Goal: Task Accomplishment & Management: Manage account settings

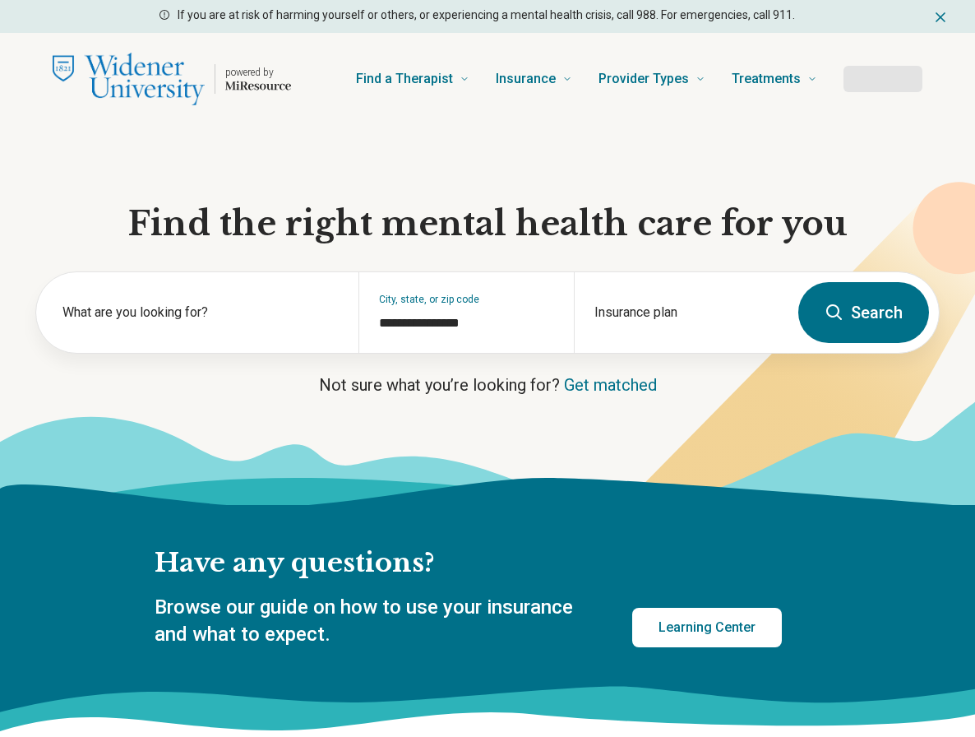
type input "**********"
click at [881, 82] on button "Log In" at bounding box center [882, 79] width 79 height 26
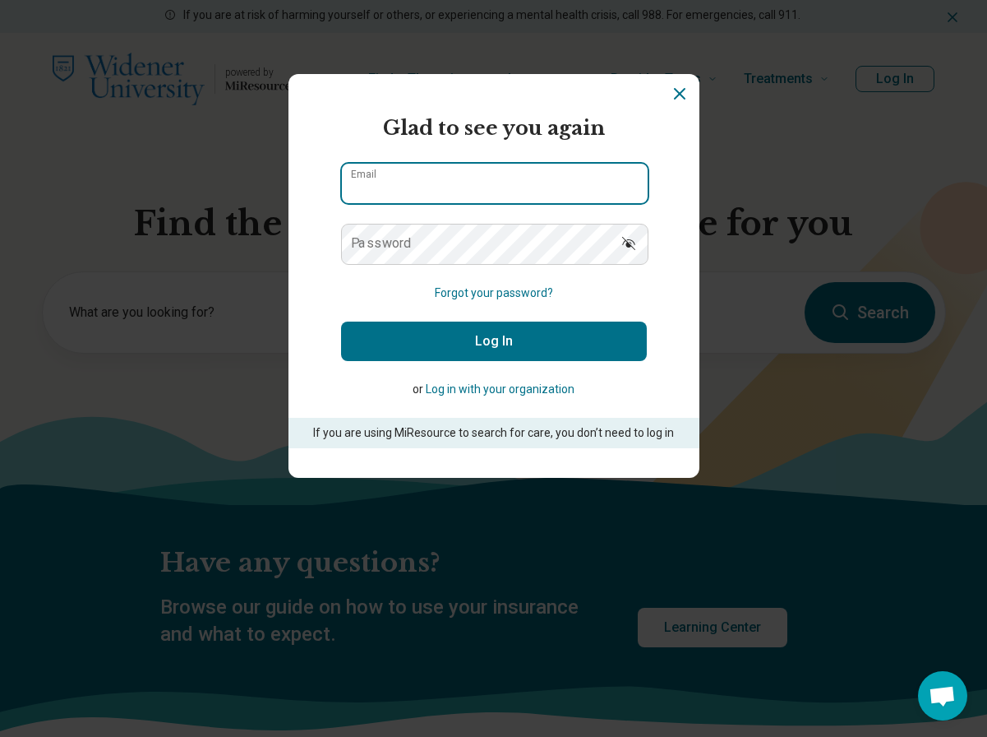
type input "**********"
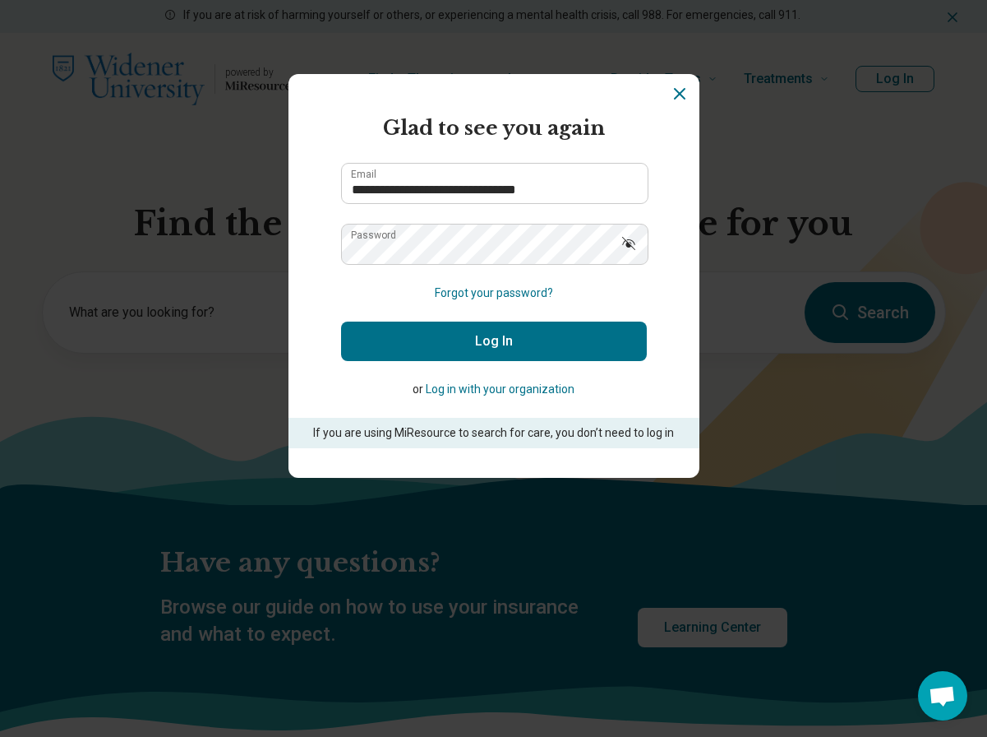
click at [501, 344] on button "Log In" at bounding box center [494, 340] width 306 height 39
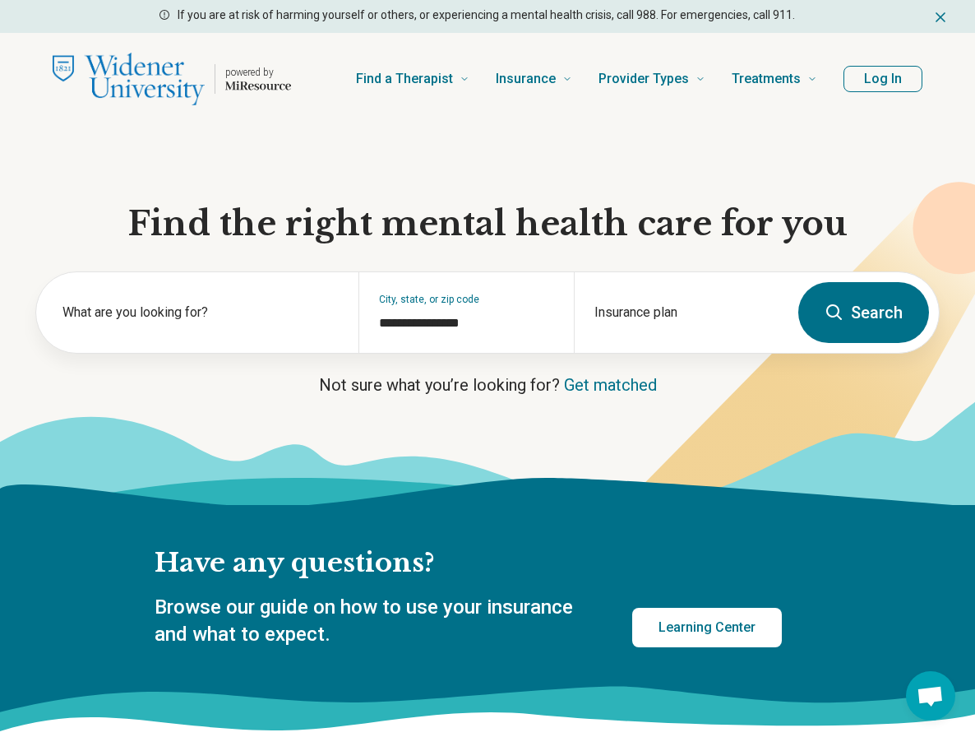
click at [873, 80] on button "Log In" at bounding box center [882, 79] width 79 height 26
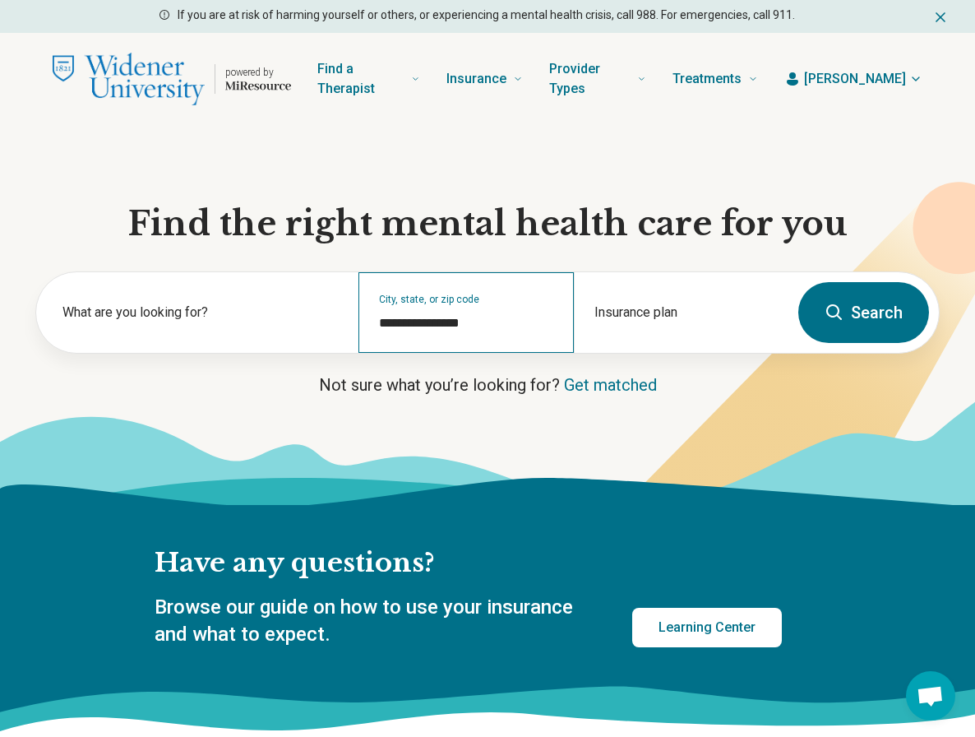
click at [547, 335] on div "**********" at bounding box center [465, 312] width 215 height 81
click at [899, 84] on span "Miller" at bounding box center [855, 79] width 102 height 20
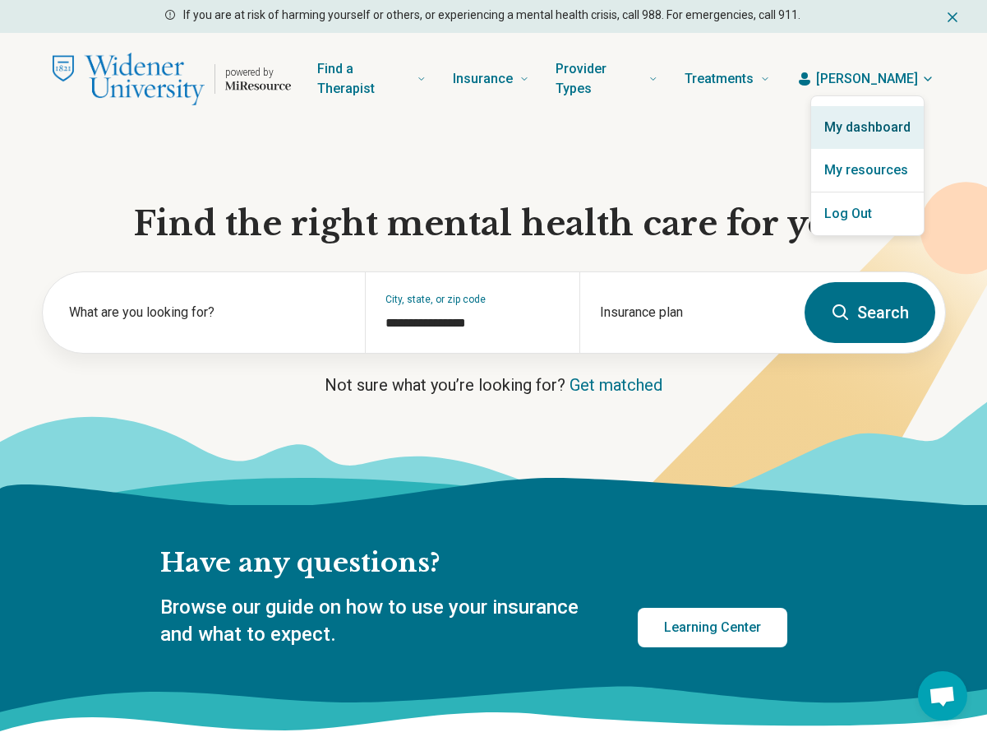
click at [880, 133] on link "My dashboard" at bounding box center [867, 127] width 113 height 43
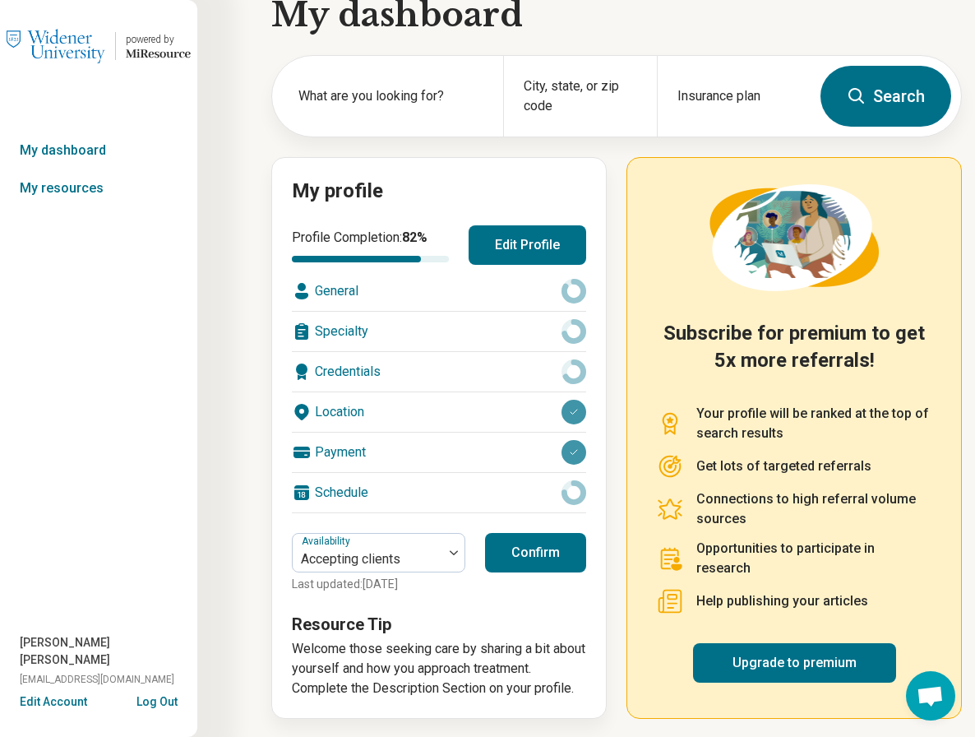
scroll to position [39, 0]
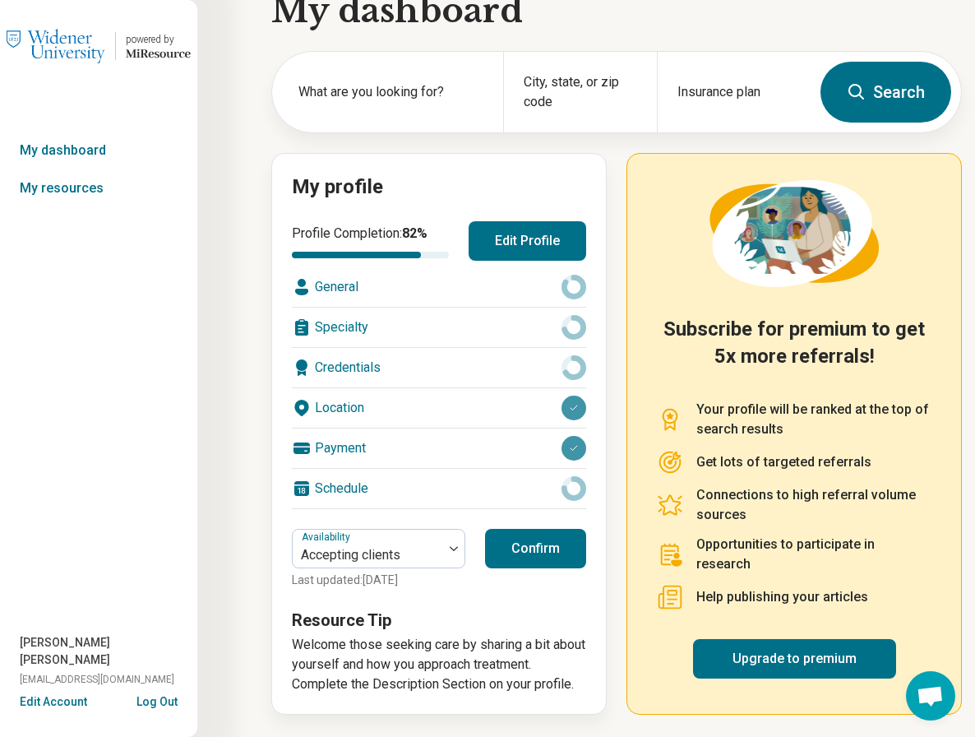
click at [527, 249] on button "Edit Profile" at bounding box center [528, 240] width 118 height 39
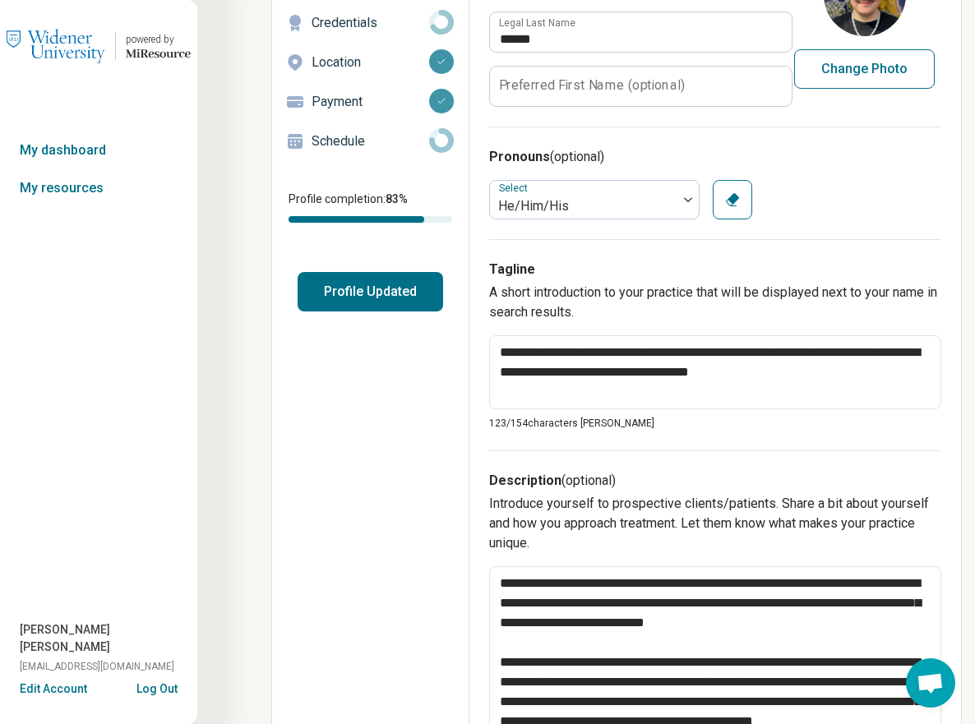
scroll to position [182, 0]
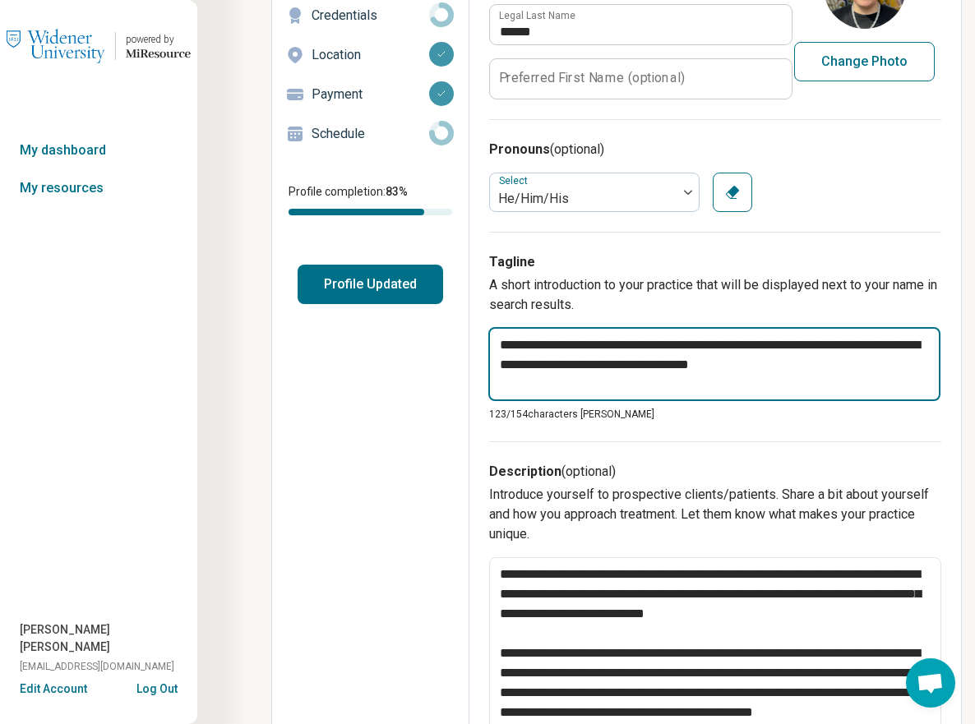
drag, startPoint x: 851, startPoint y: 376, endPoint x: 464, endPoint y: 333, distance: 389.6
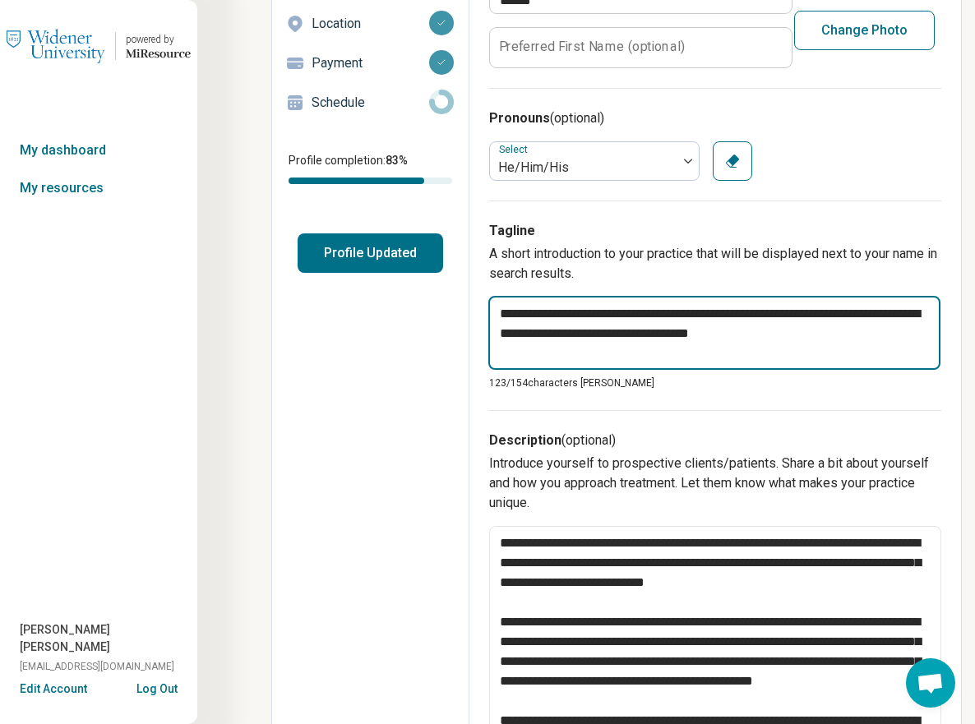
scroll to position [517, 0]
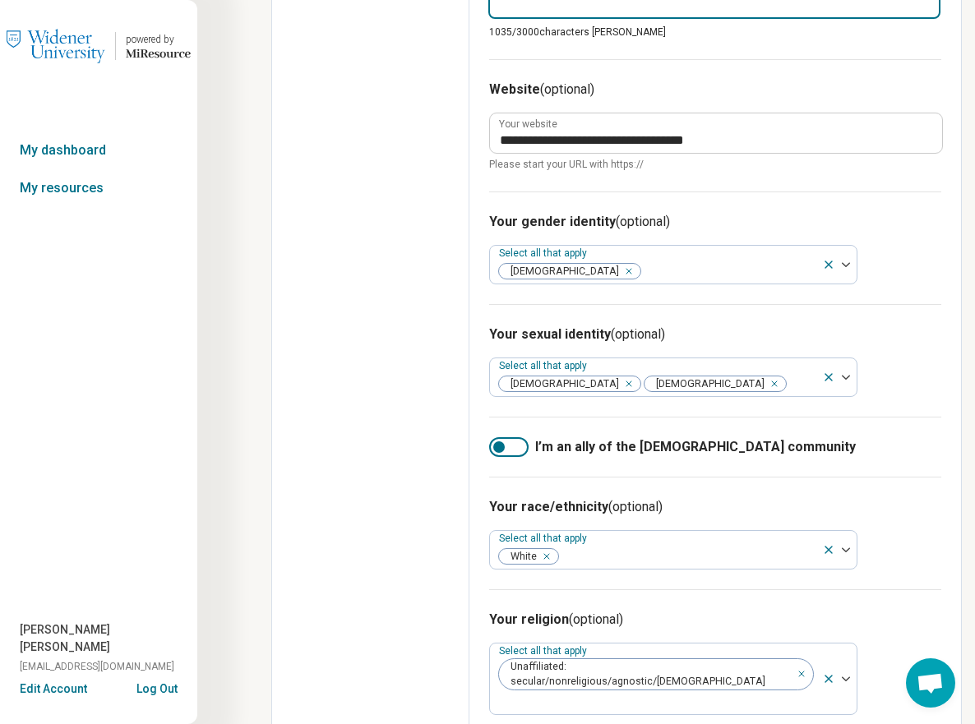
drag, startPoint x: 499, startPoint y: 238, endPoint x: 677, endPoint y: 806, distance: 595.4
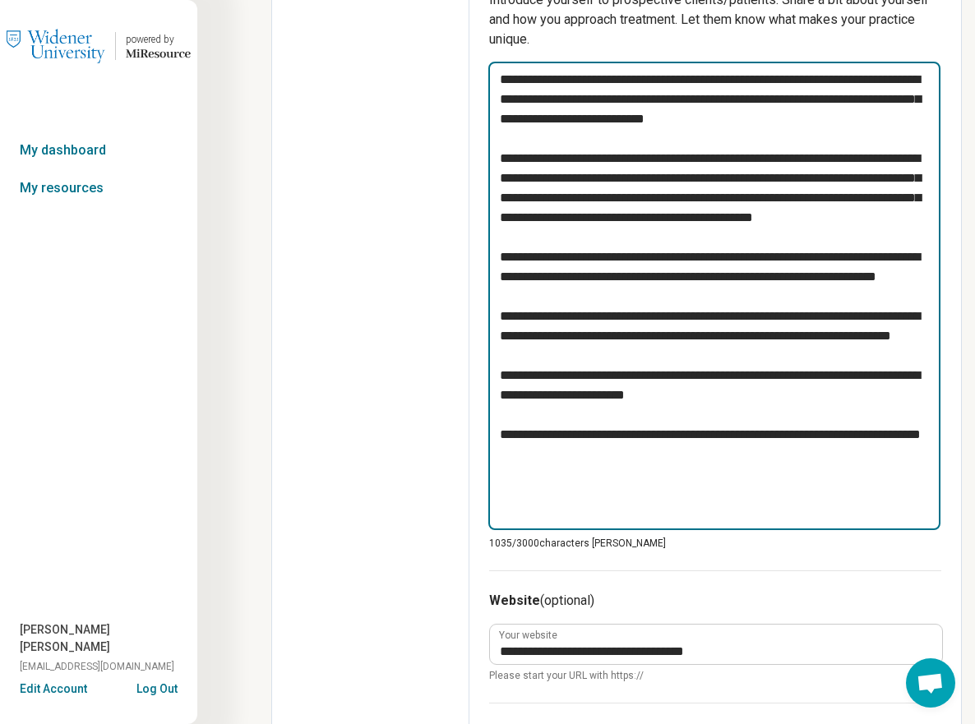
scroll to position [671, 0]
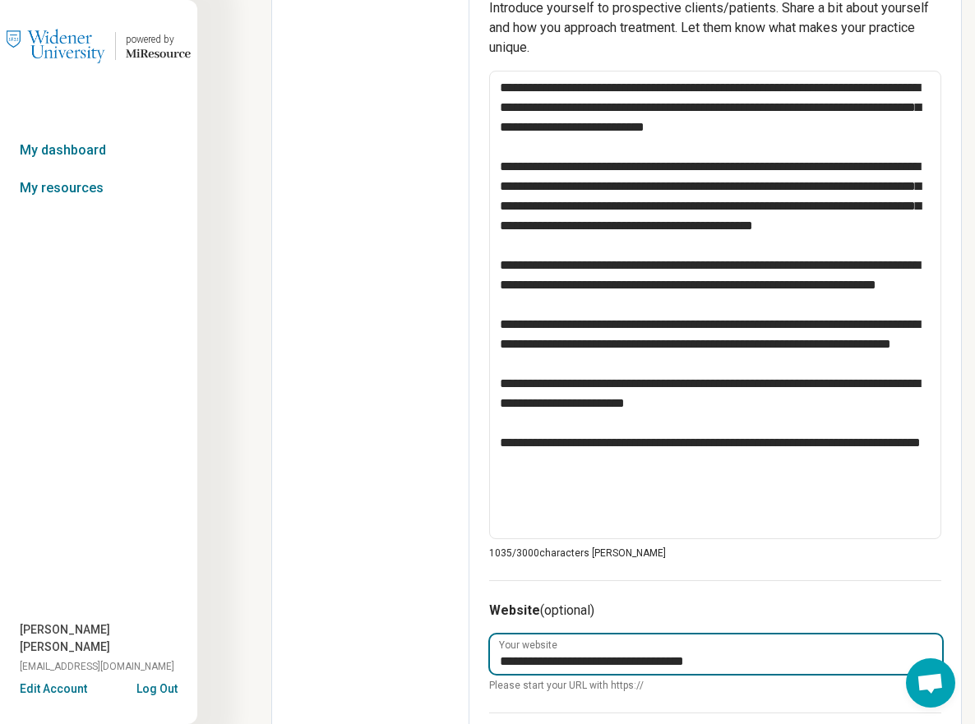
drag, startPoint x: 775, startPoint y: 659, endPoint x: 498, endPoint y: 640, distance: 277.7
click at [498, 640] on div "**********" at bounding box center [715, 663] width 452 height 59
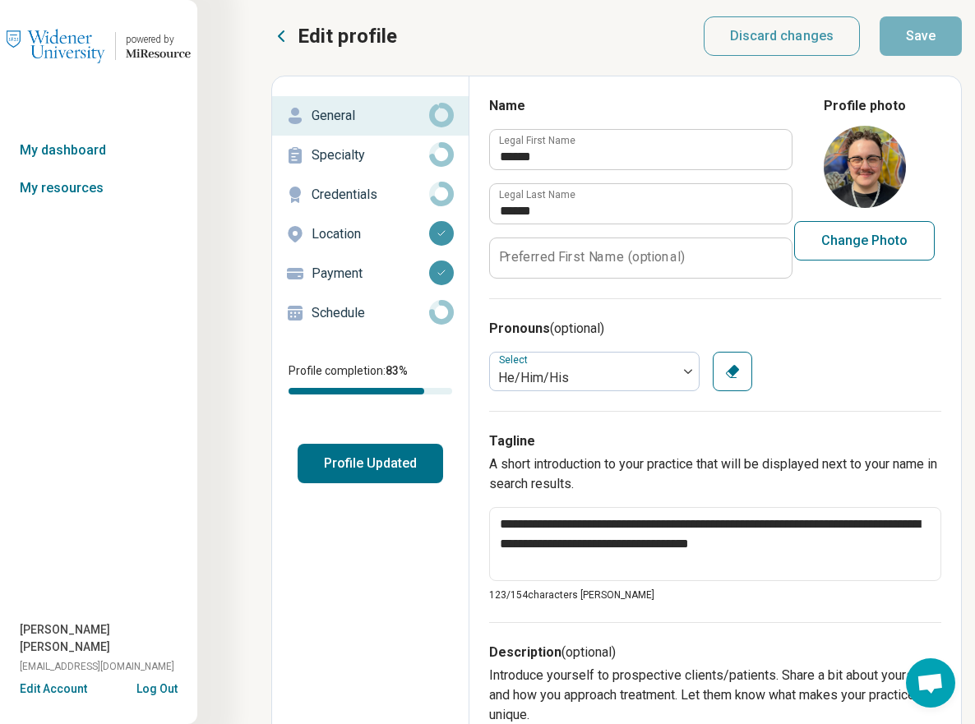
scroll to position [0, 0]
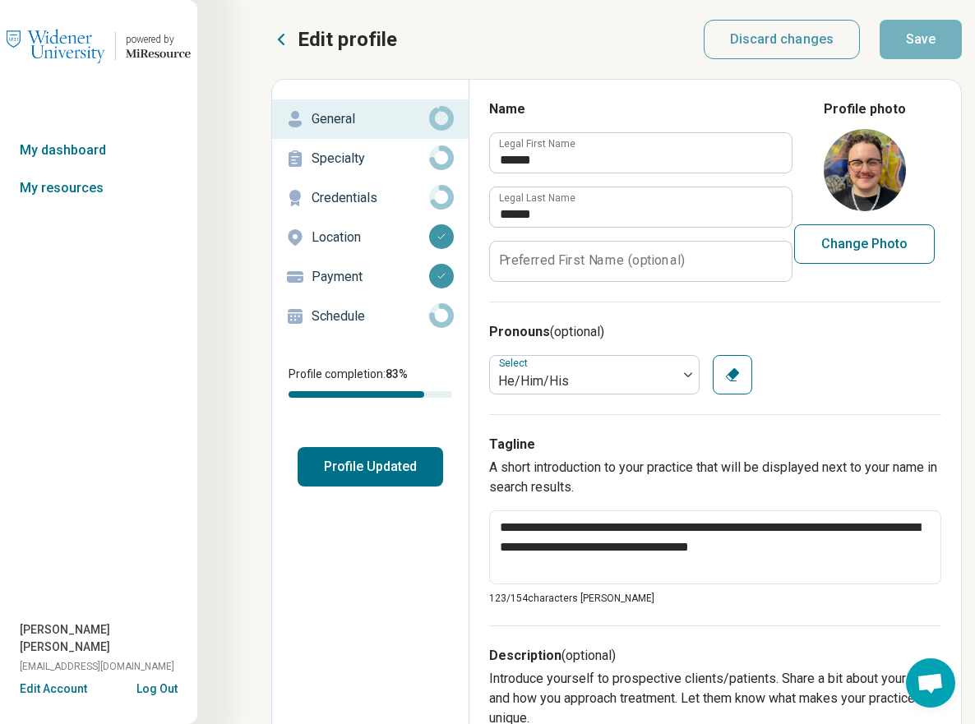
click at [356, 170] on div "Specialty" at bounding box center [370, 158] width 170 height 26
click at [356, 195] on p "Credentials" at bounding box center [371, 198] width 118 height 20
click at [342, 201] on p "Credentials" at bounding box center [371, 198] width 118 height 20
click at [327, 196] on p "Credentials" at bounding box center [371, 198] width 118 height 20
click at [363, 172] on link "Specialty" at bounding box center [370, 158] width 196 height 39
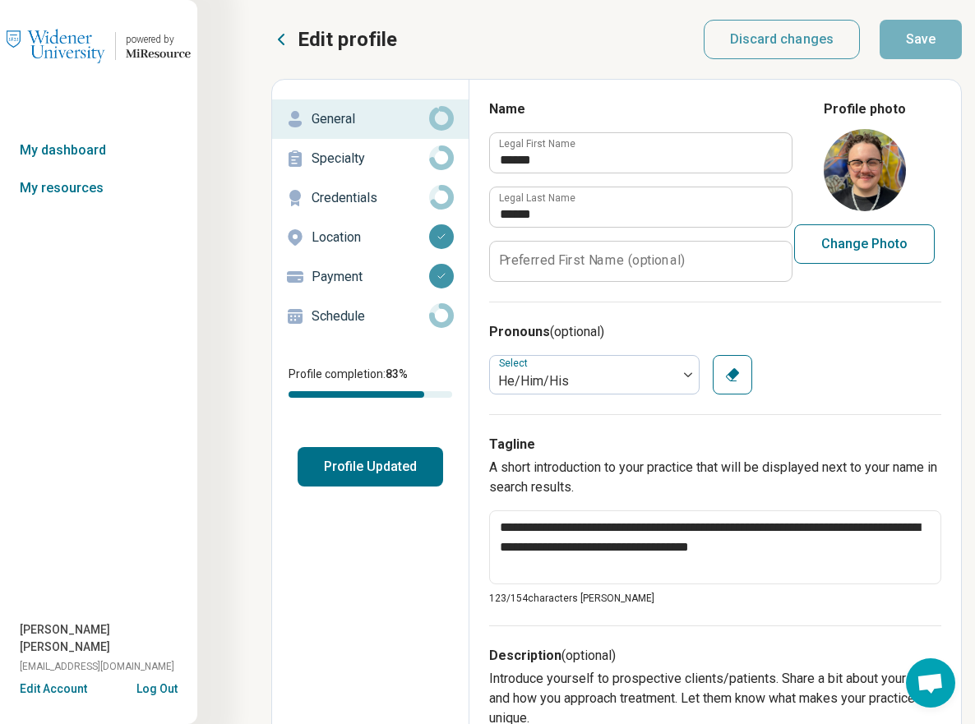
click at [376, 459] on button "Profile Updated" at bounding box center [370, 466] width 145 height 39
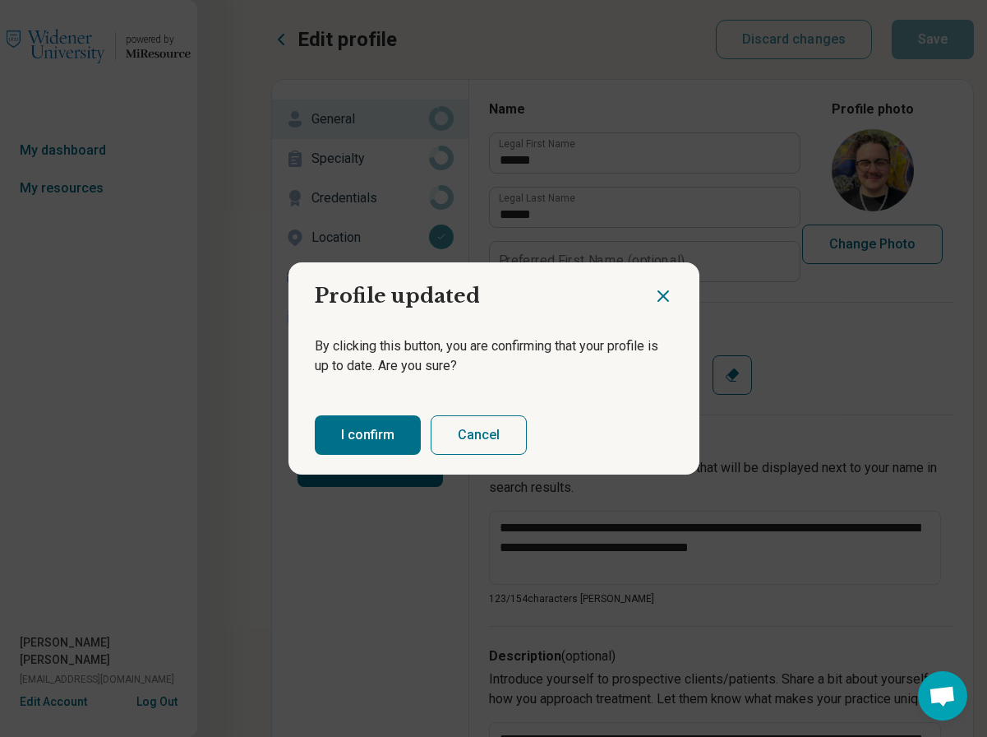
click at [384, 423] on button "I confirm" at bounding box center [368, 434] width 106 height 39
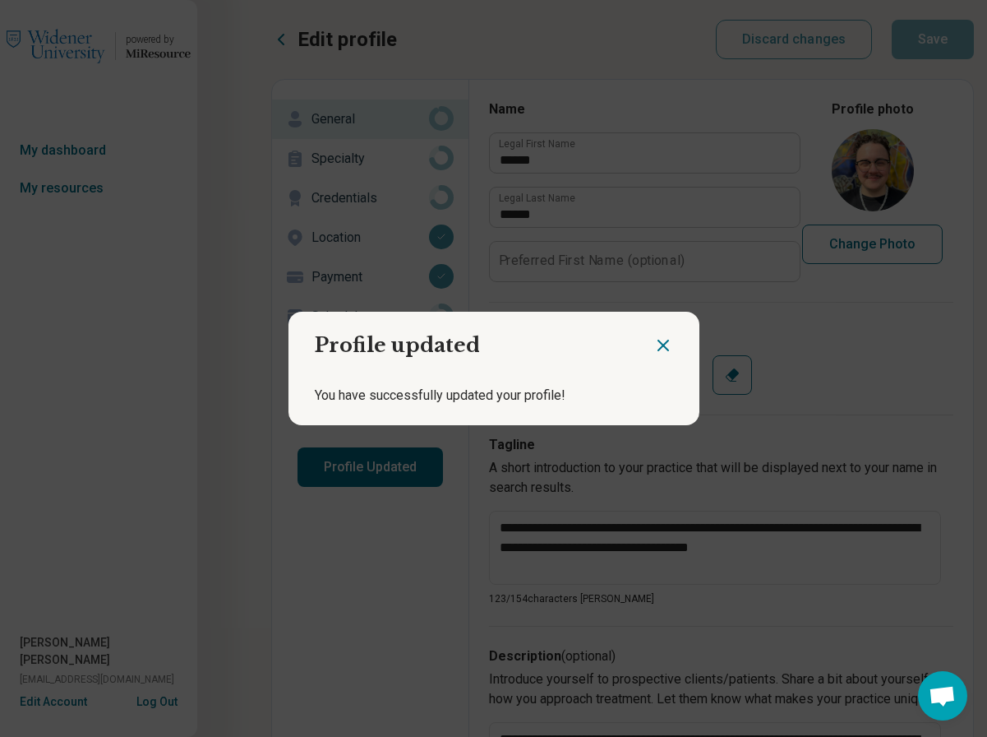
click at [349, 167] on div "Profile updated You have successfully updated your profile!" at bounding box center [493, 368] width 987 height 737
click at [654, 353] on icon "Close dialog" at bounding box center [664, 345] width 20 height 20
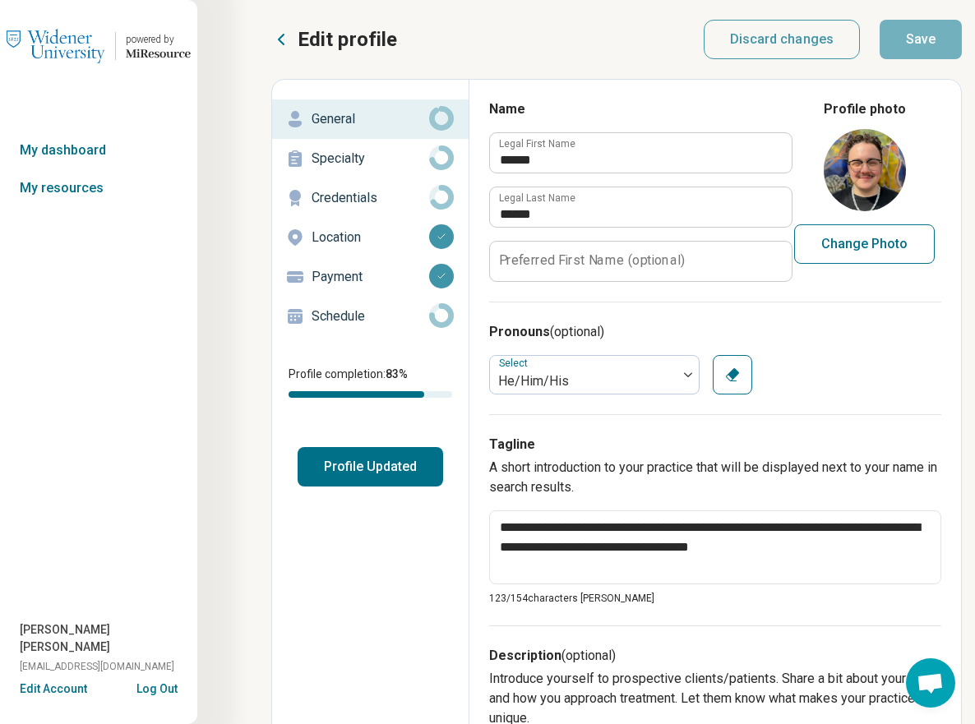
click at [357, 233] on p "Location" at bounding box center [371, 238] width 118 height 20
click at [372, 159] on p "Specialty" at bounding box center [371, 159] width 118 height 20
click at [355, 196] on p "Credentials" at bounding box center [371, 198] width 118 height 20
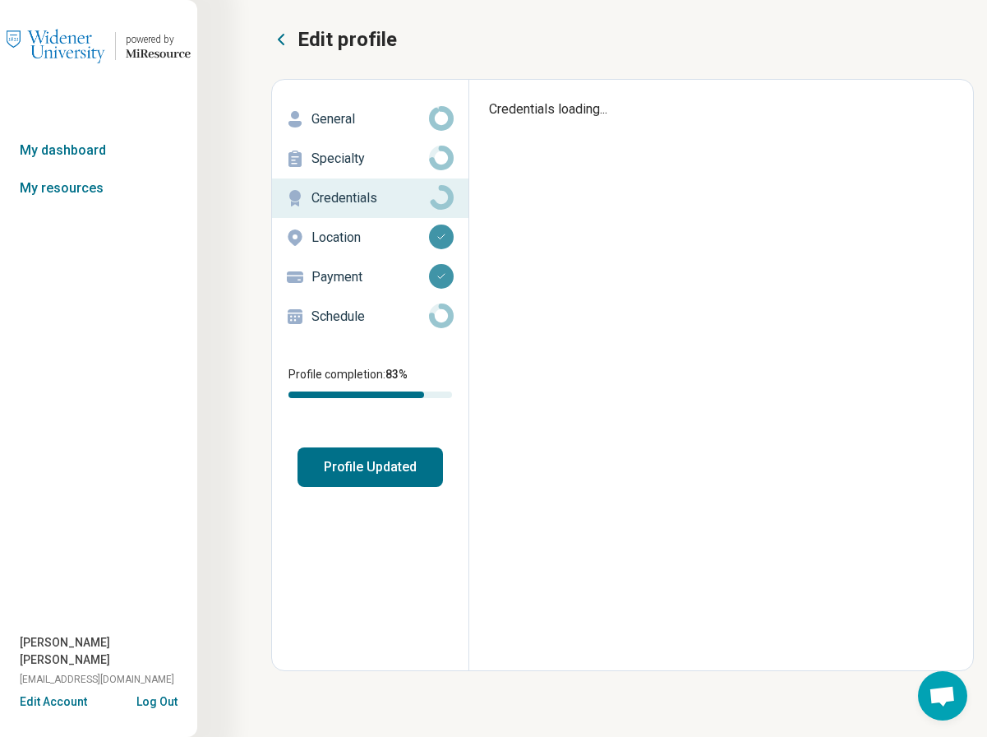
type textarea "*"
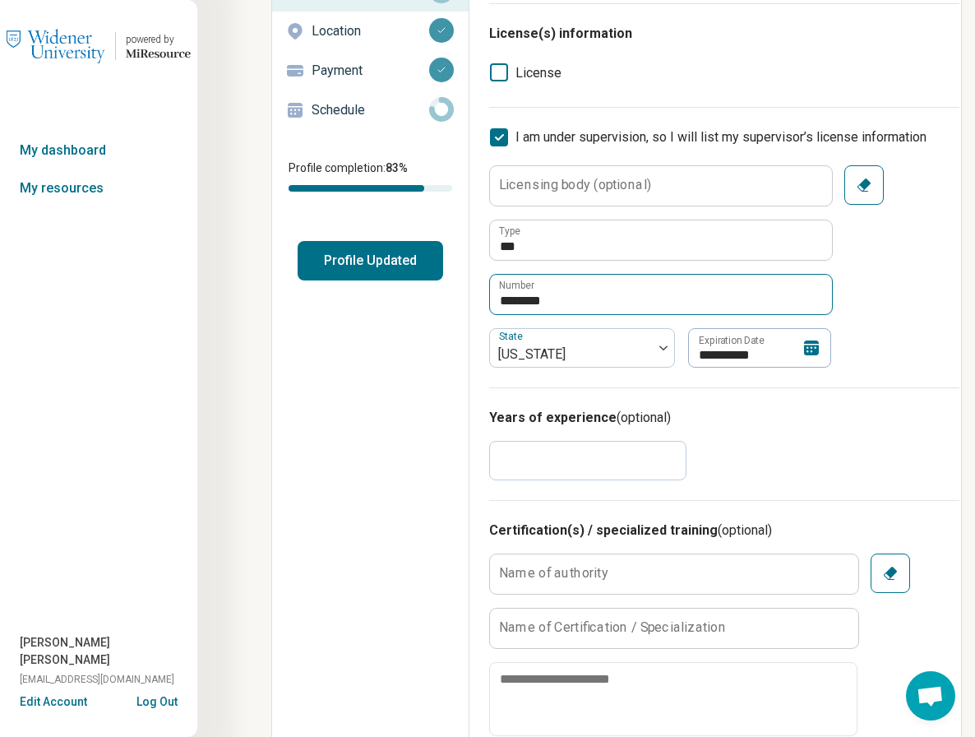
scroll to position [207, 0]
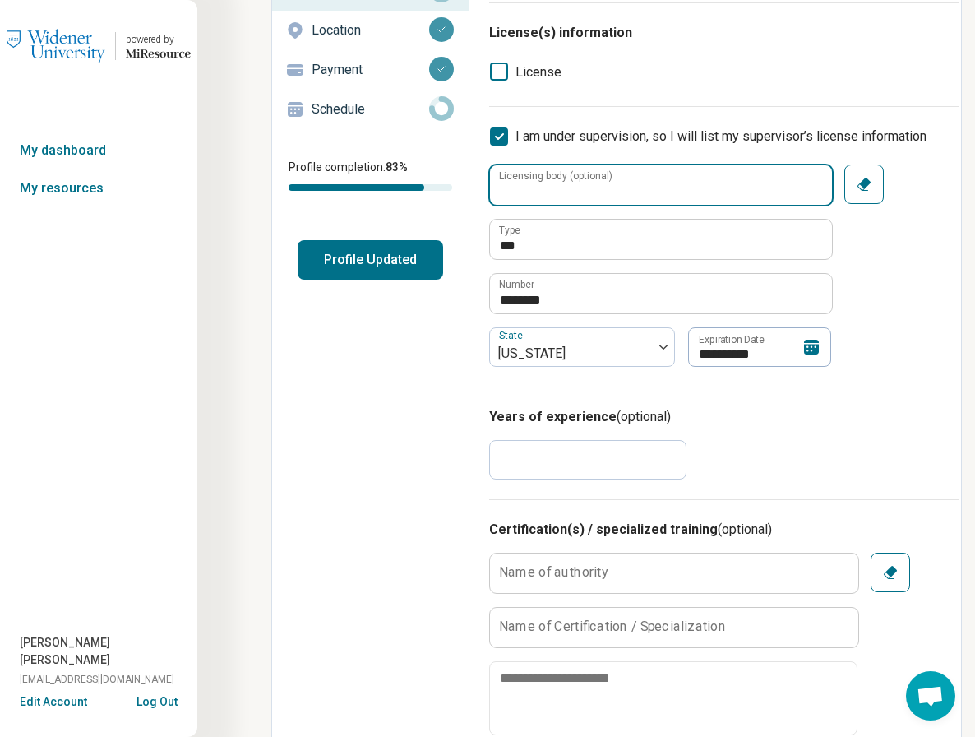
click at [692, 187] on input "Licensing body (optional)" at bounding box center [661, 184] width 342 height 39
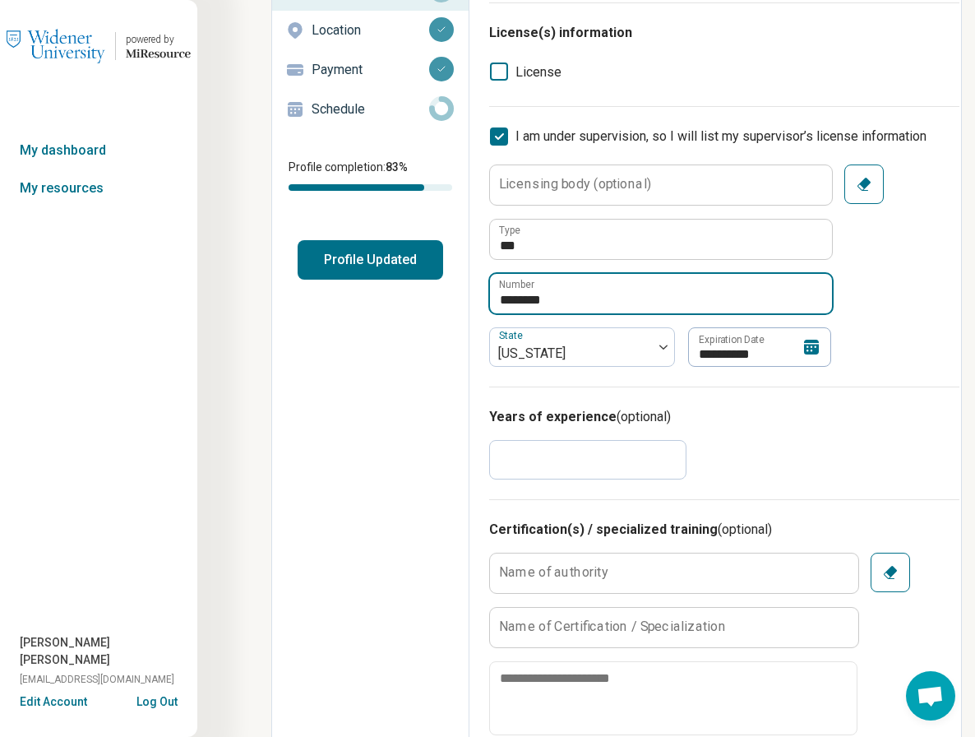
drag, startPoint x: 586, startPoint y: 300, endPoint x: 450, endPoint y: 292, distance: 136.7
